Goal: Information Seeking & Learning: Learn about a topic

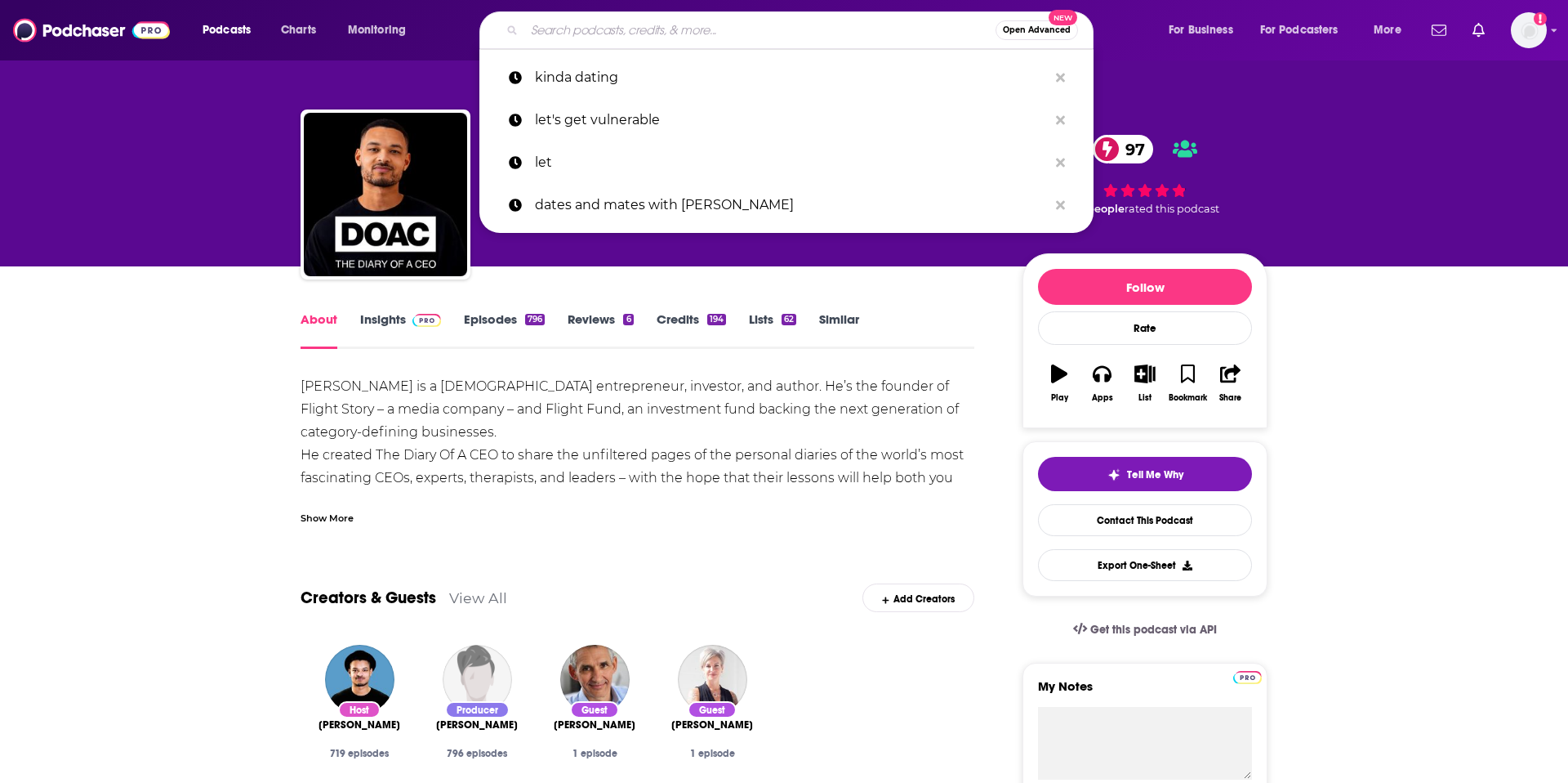
click at [629, 30] on input "Search podcasts, credits, & more..." at bounding box center [760, 30] width 472 height 26
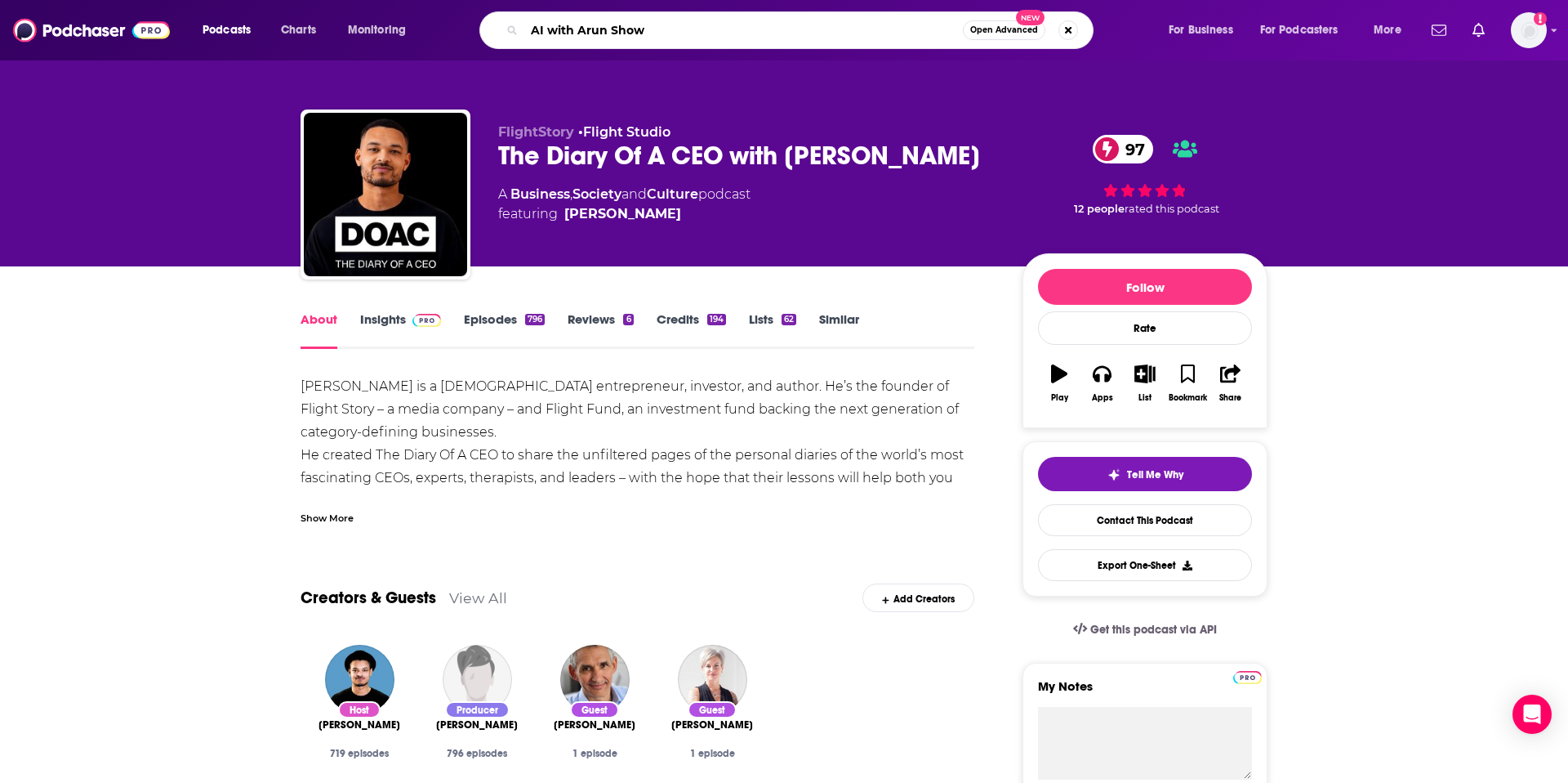
type input "AI with Arun Show"
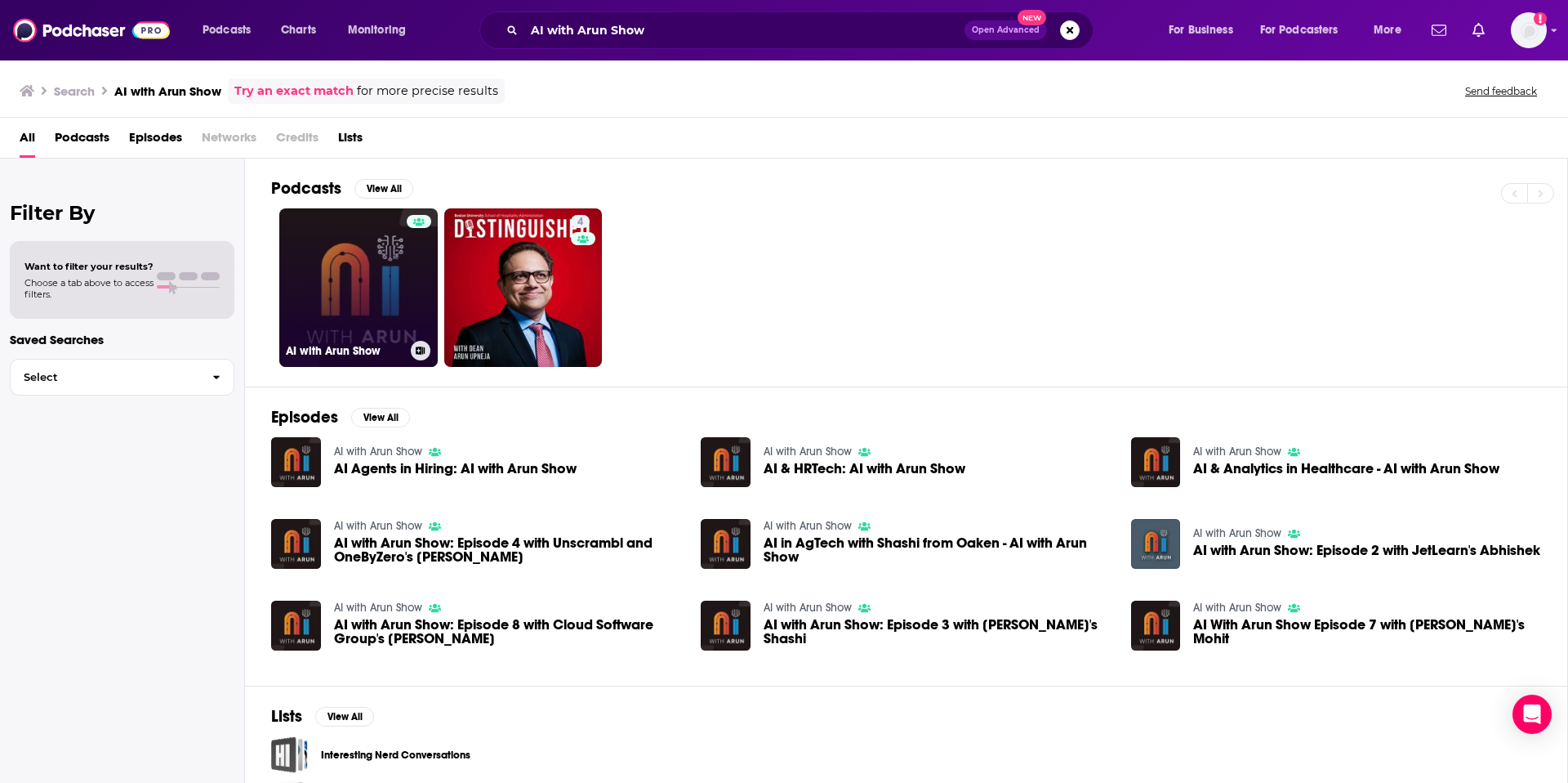
click at [344, 298] on link "AI with Arun Show" at bounding box center [359, 287] width 159 height 159
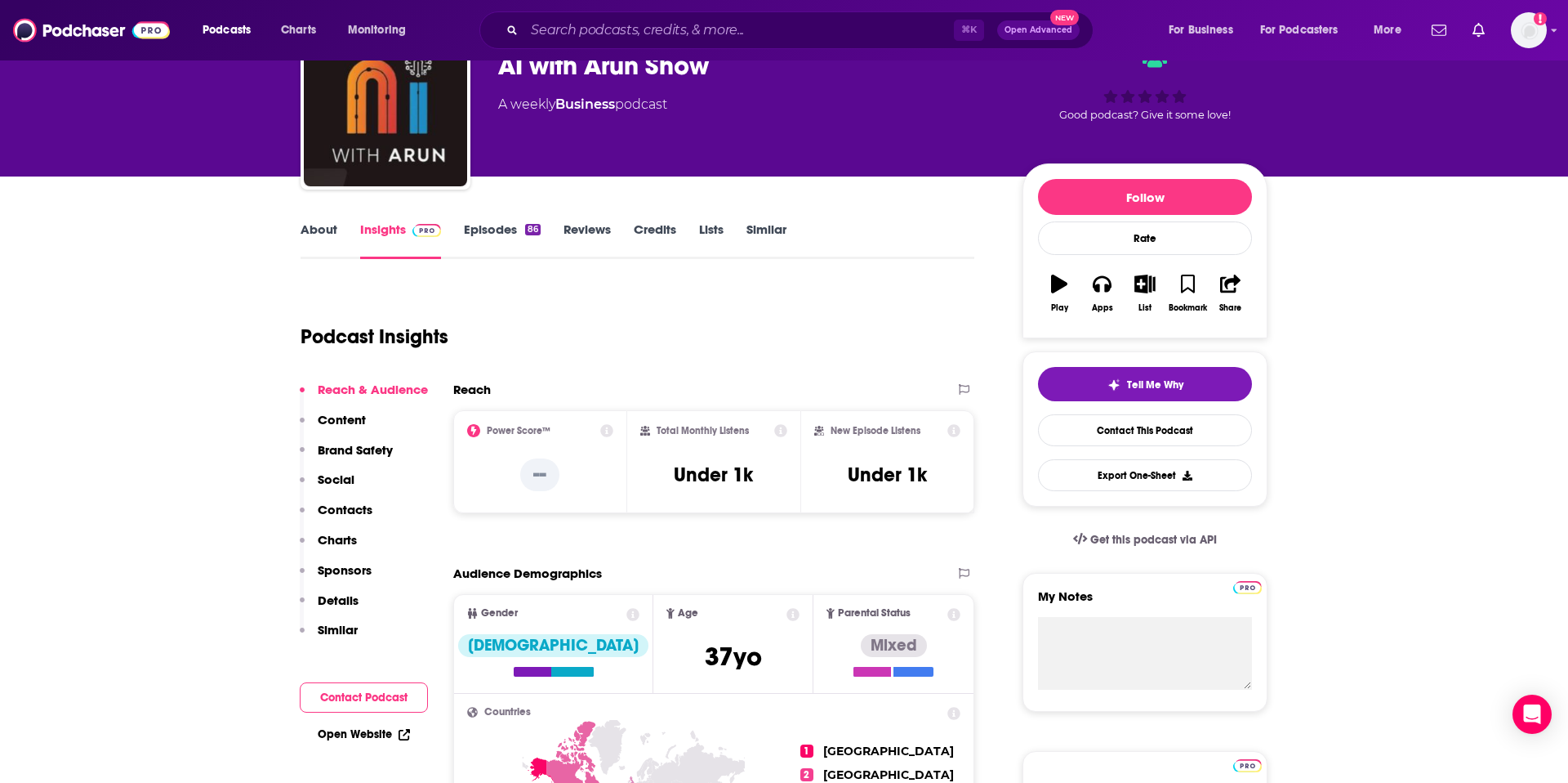
scroll to position [79, 0]
